Goal: Navigation & Orientation: Understand site structure

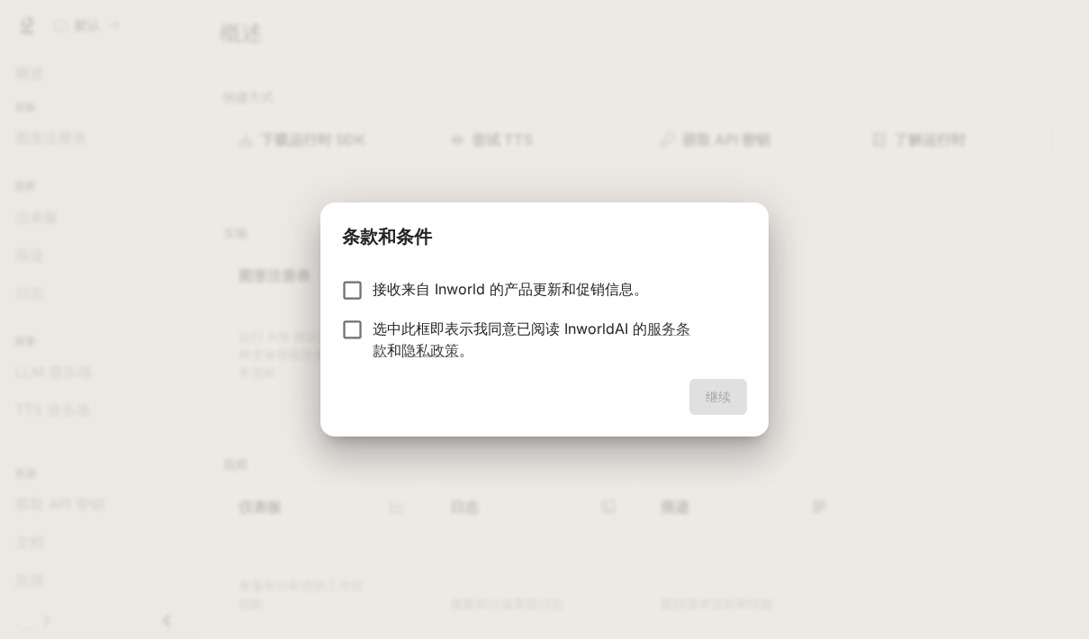
click at [576, 292] on font "接收来自 Inworld 的产品更新和促销信息。" at bounding box center [509, 289] width 275 height 18
click at [536, 331] on font "选中此框即表示我同意已阅读 InworldAI 的" at bounding box center [509, 328] width 274 height 18
click at [722, 406] on font "继续" at bounding box center [717, 396] width 25 height 22
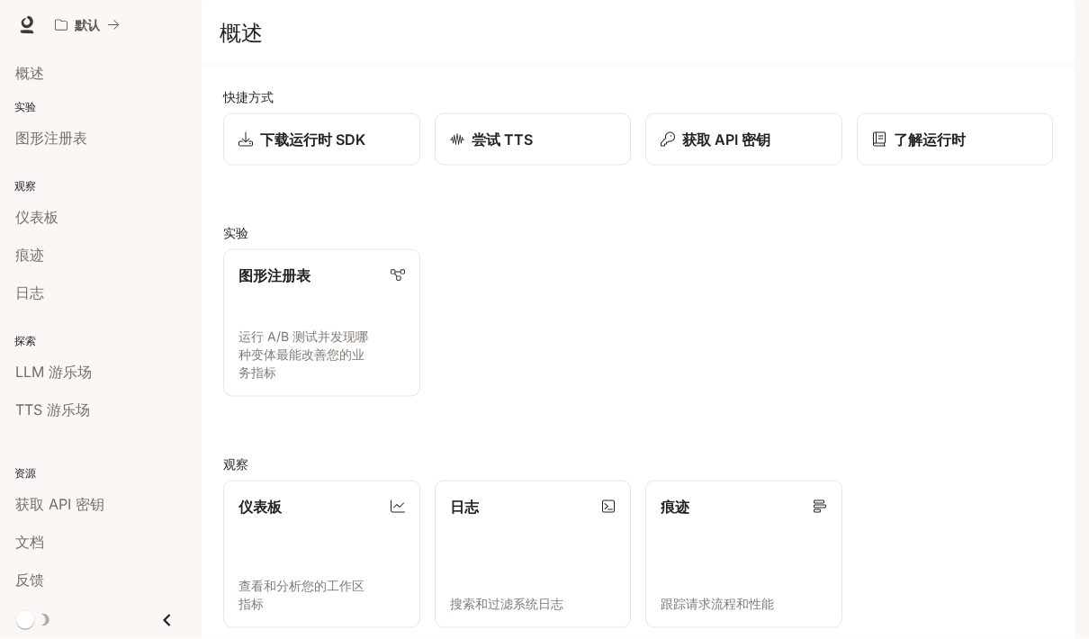
scroll to position [72, 0]
click at [51, 83] on div "概述" at bounding box center [100, 73] width 171 height 22
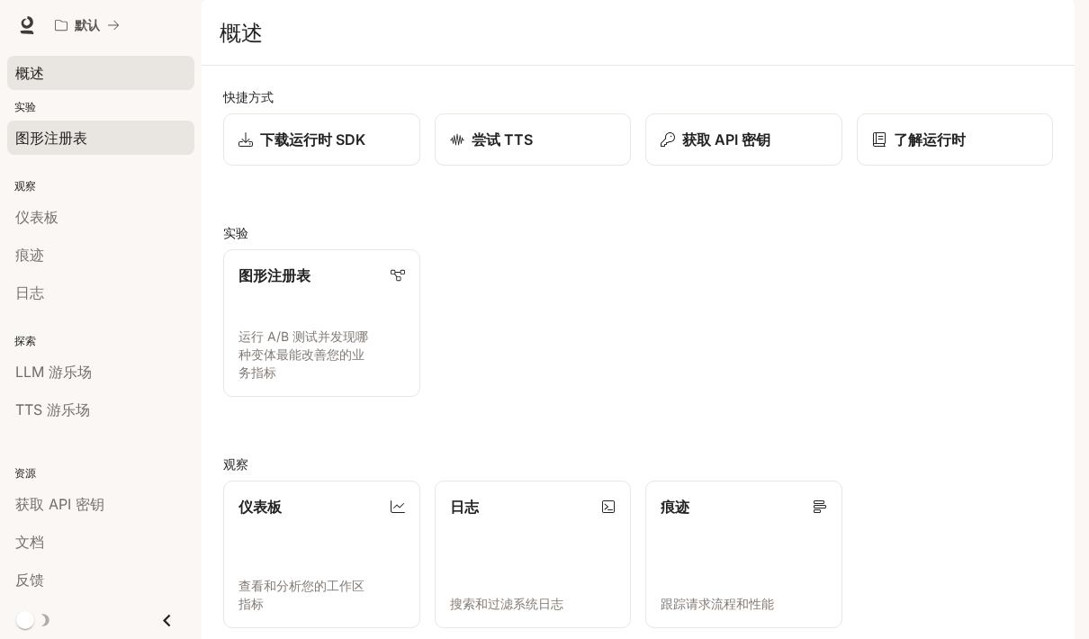
click at [58, 127] on span "图形注册表" at bounding box center [51, 138] width 72 height 22
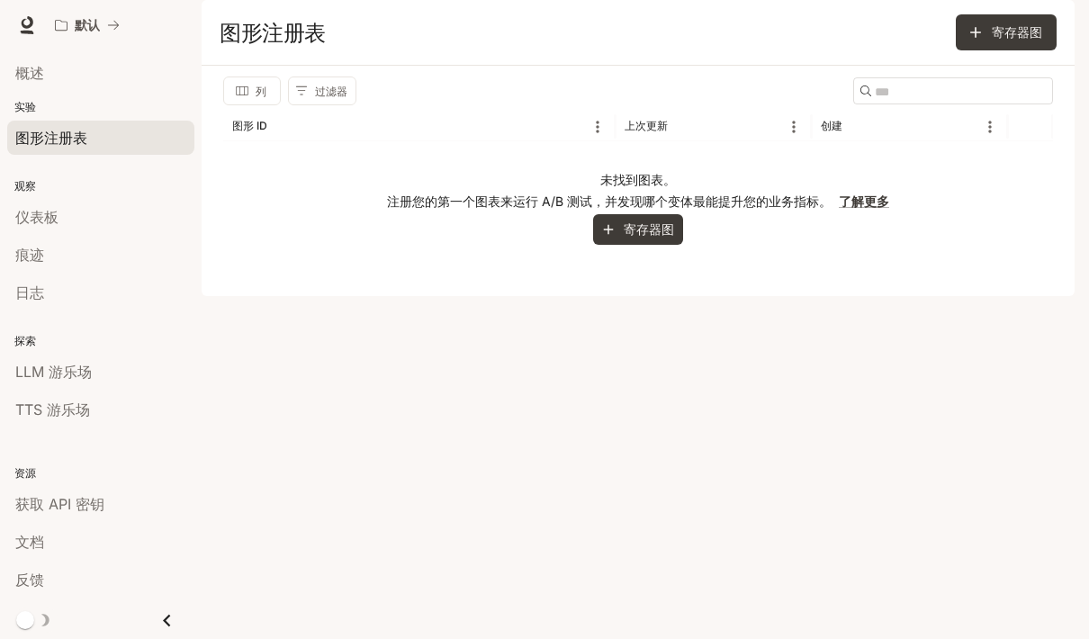
scroll to position [1, 0]
click at [103, 361] on div "LLM 游乐场" at bounding box center [100, 372] width 171 height 22
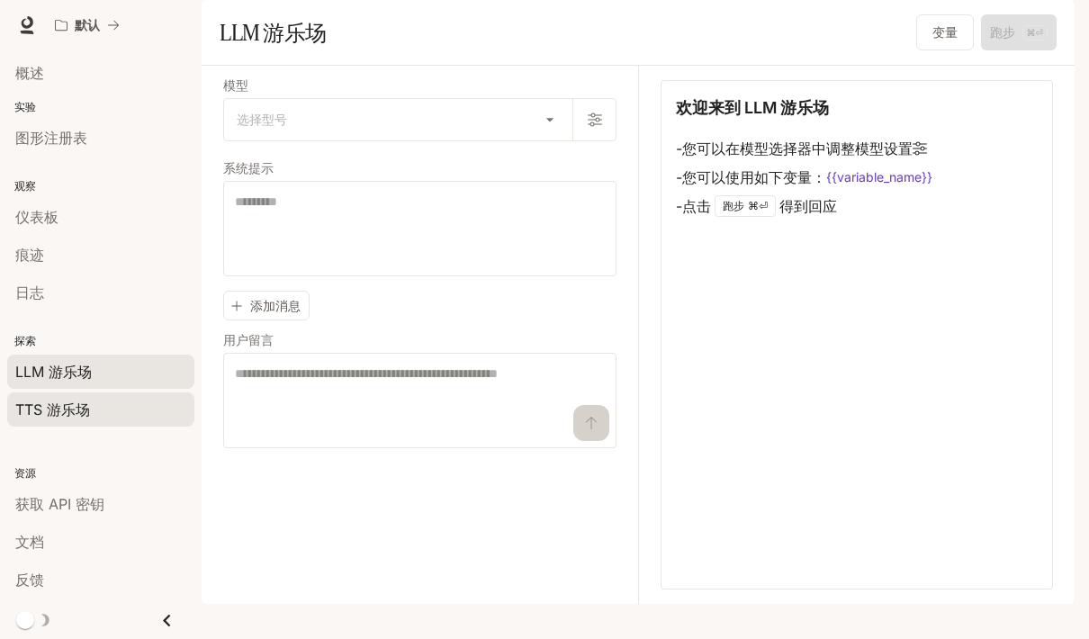
click at [116, 406] on div "TTS 游乐场" at bounding box center [100, 410] width 171 height 22
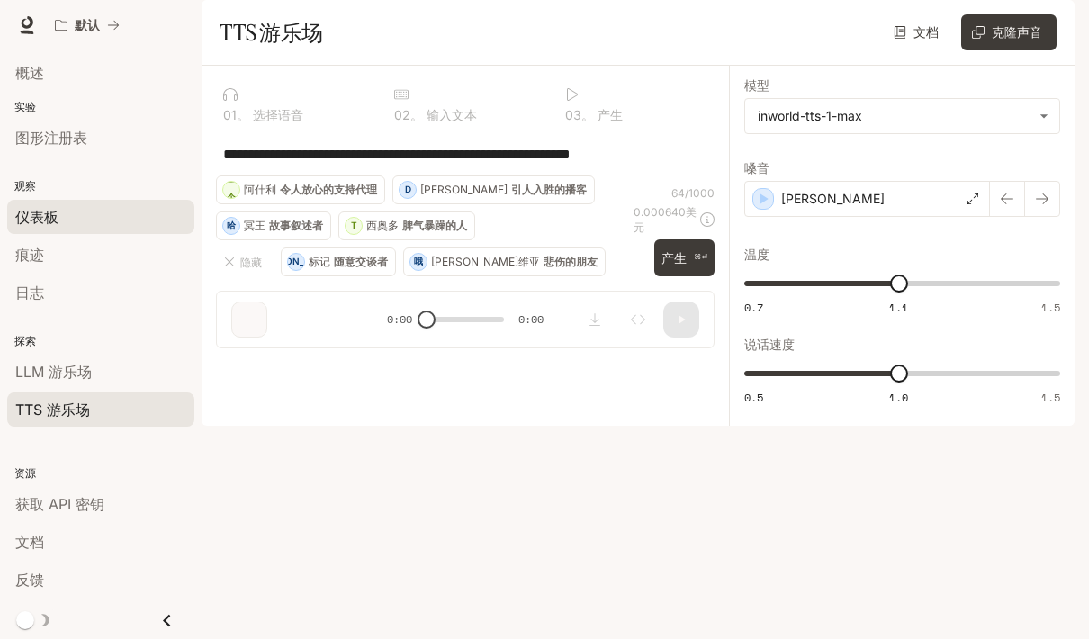
click at [138, 203] on link "仪表板" at bounding box center [100, 217] width 187 height 34
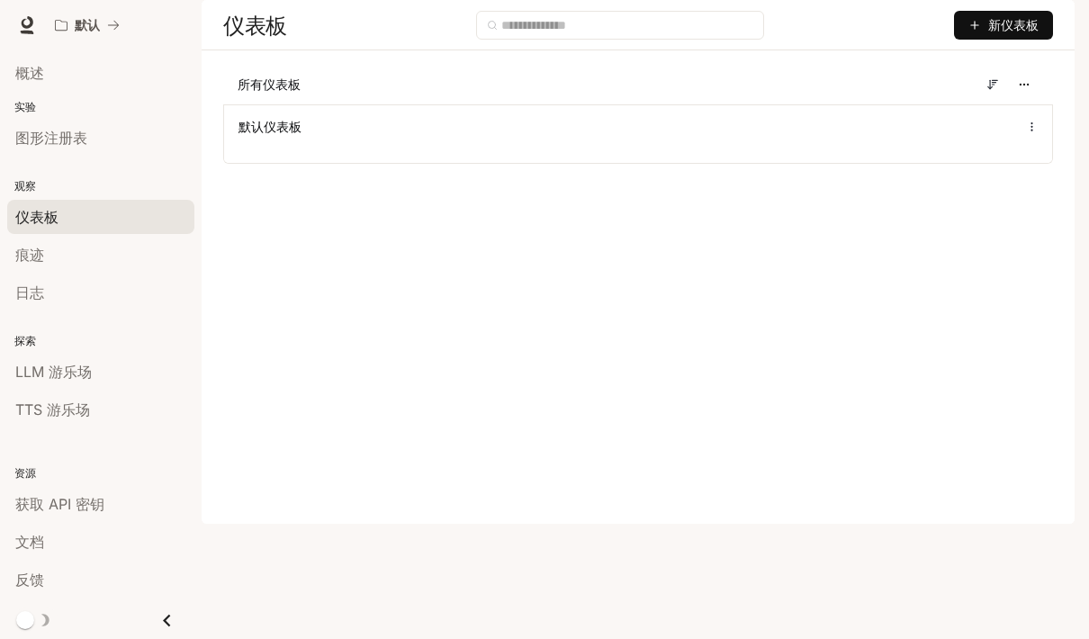
scroll to position [72, 0]
click at [27, 130] on font "图形注册表" at bounding box center [51, 138] width 72 height 18
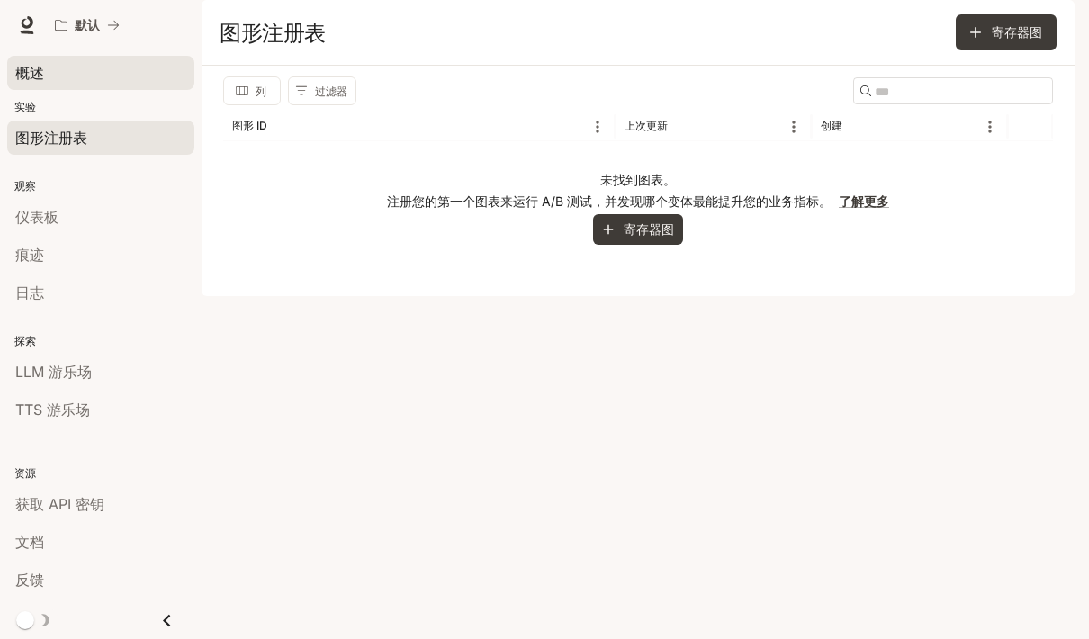
click at [28, 84] on link "概述" at bounding box center [100, 73] width 187 height 34
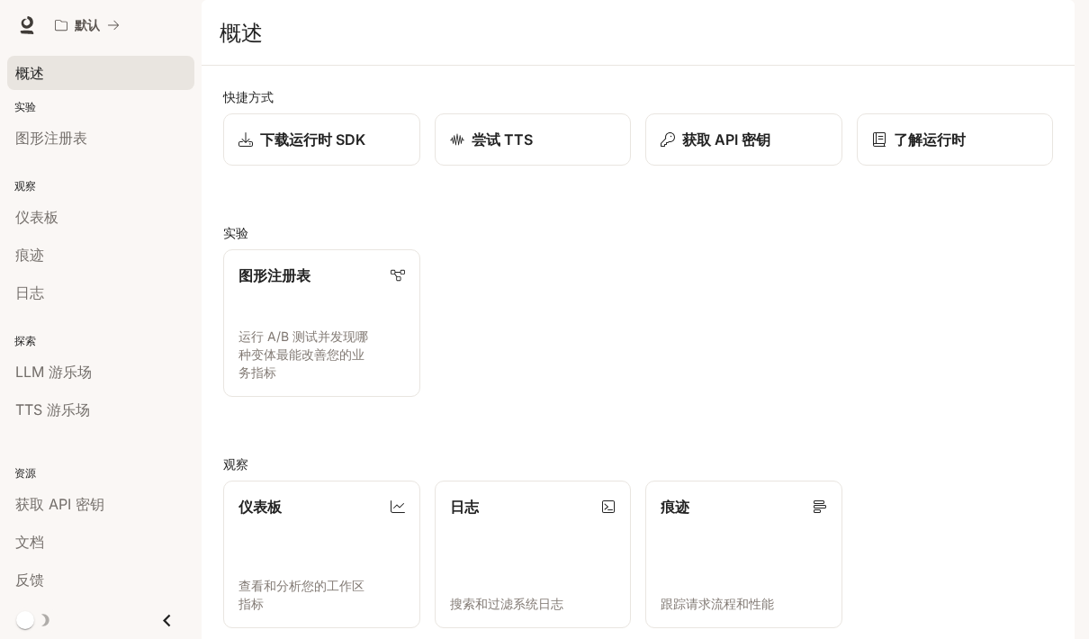
scroll to position [306, 0]
click at [164, 626] on icon "关闭抽屉" at bounding box center [167, 620] width 24 height 24
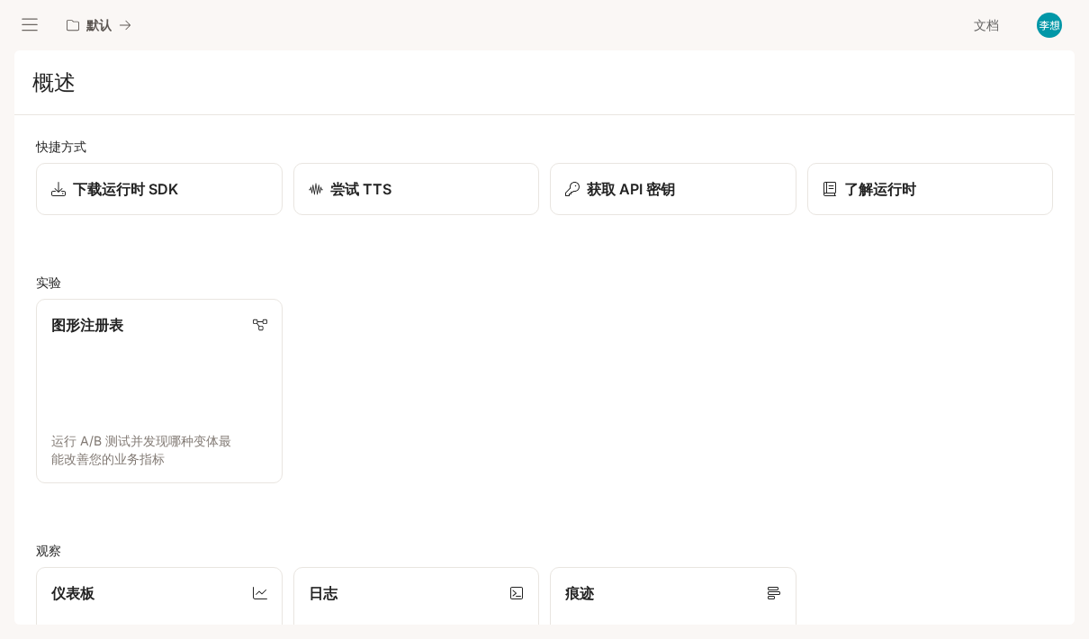
scroll to position [0, 0]
click at [107, 20] on font "默认" at bounding box center [98, 24] width 25 height 15
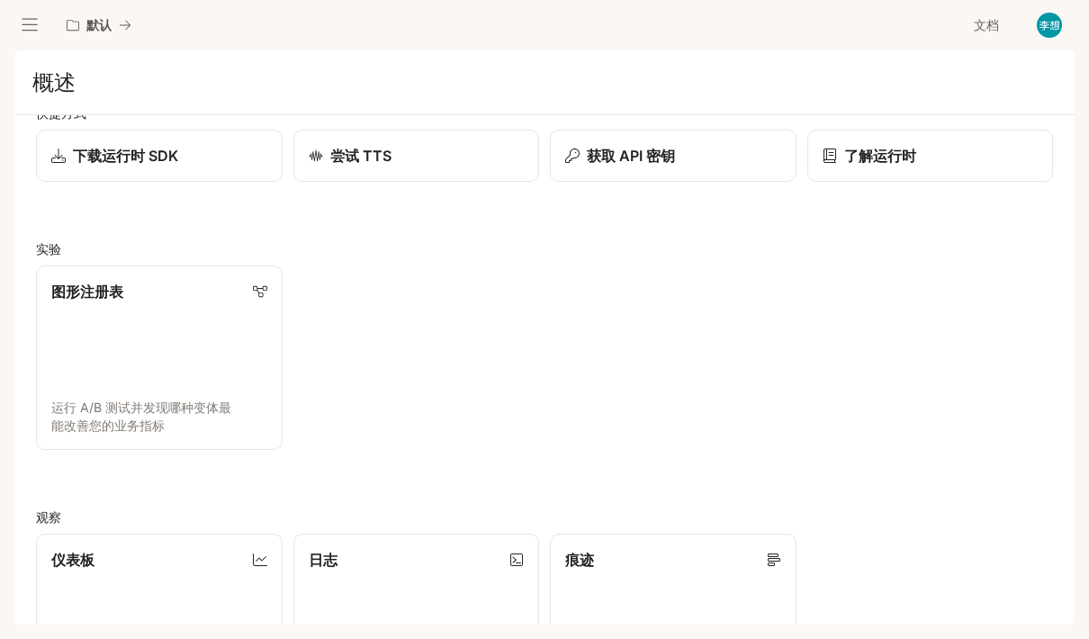
scroll to position [36, 0]
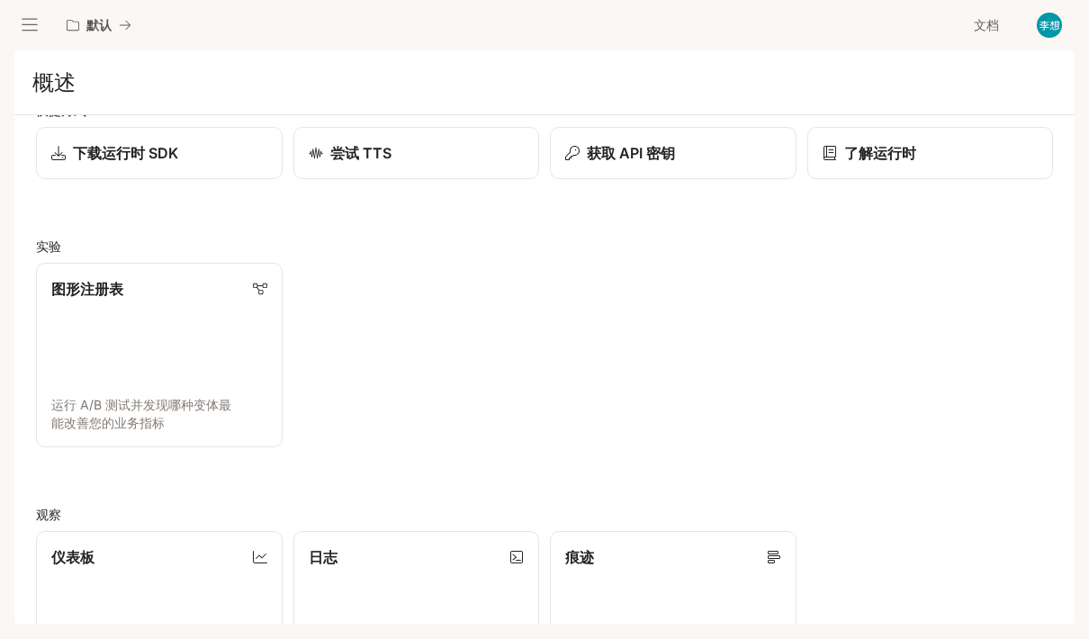
click at [24, 48] on div "默认 文档 文档" at bounding box center [544, 25] width 1089 height 50
click at [24, 28] on icon "打开抽屉" at bounding box center [30, 25] width 18 height 18
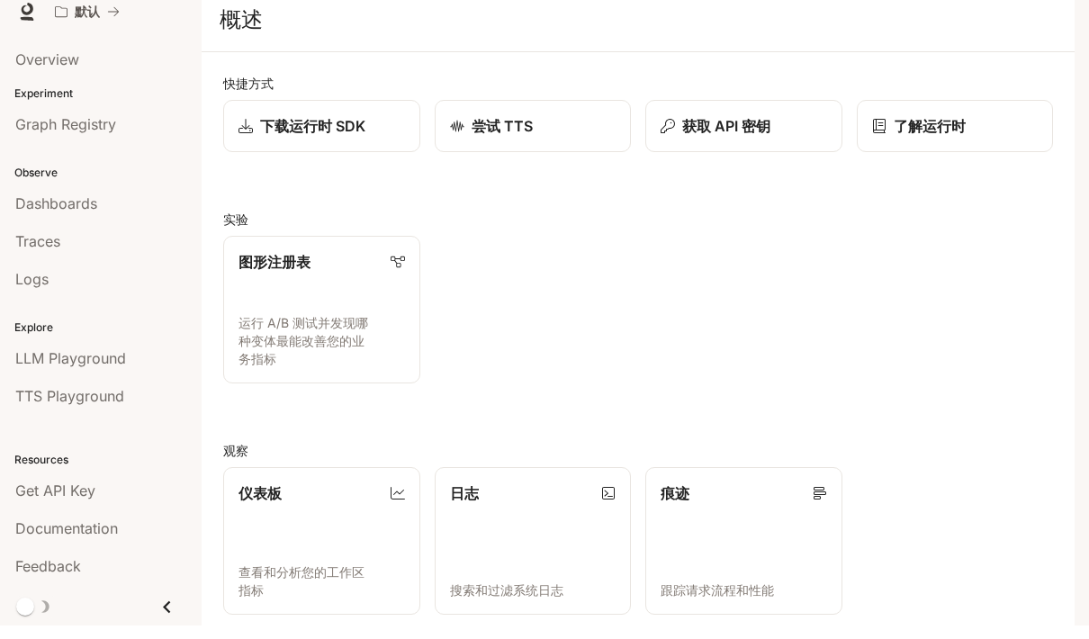
scroll to position [0, 0]
